Goal: Task Accomplishment & Management: Manage account settings

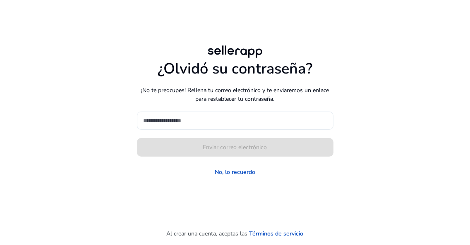
click at [266, 123] on input at bounding box center [235, 120] width 183 height 9
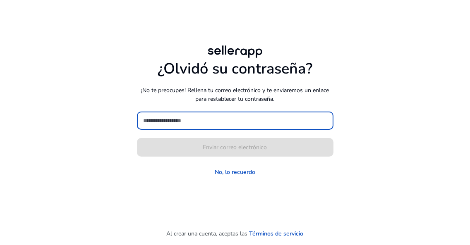
type input "**********"
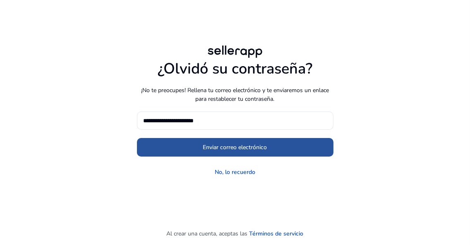
click at [239, 148] on span "Enviar correo electrónico" at bounding box center [235, 147] width 64 height 9
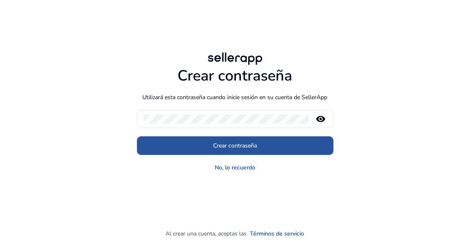
click at [233, 147] on span "Crear contraseña" at bounding box center [235, 145] width 44 height 9
